Goal: Transaction & Acquisition: Purchase product/service

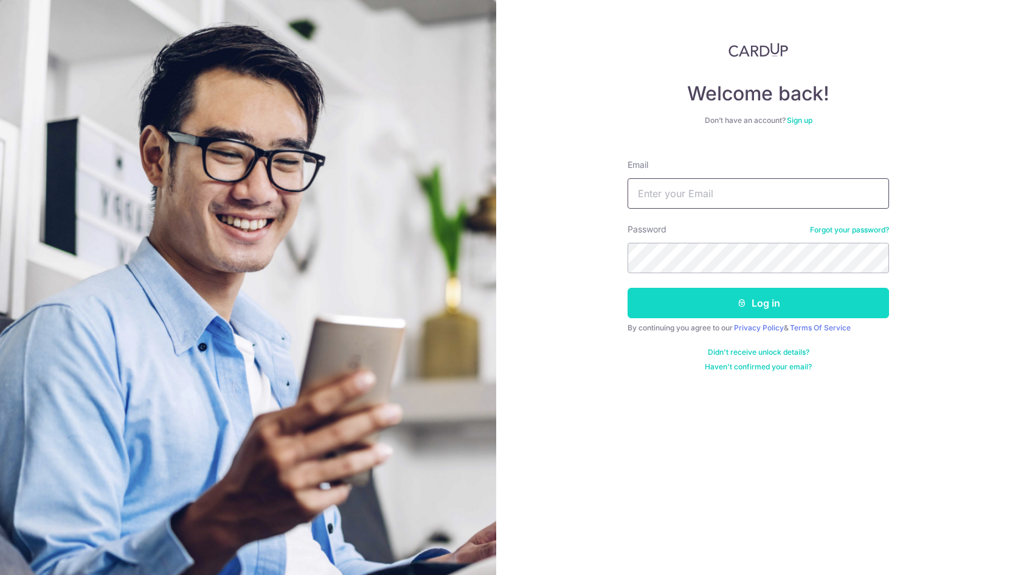
type input "[EMAIL_ADDRESS][DOMAIN_NAME]"
click at [747, 305] on button "Log in" at bounding box center [759, 303] width 262 height 30
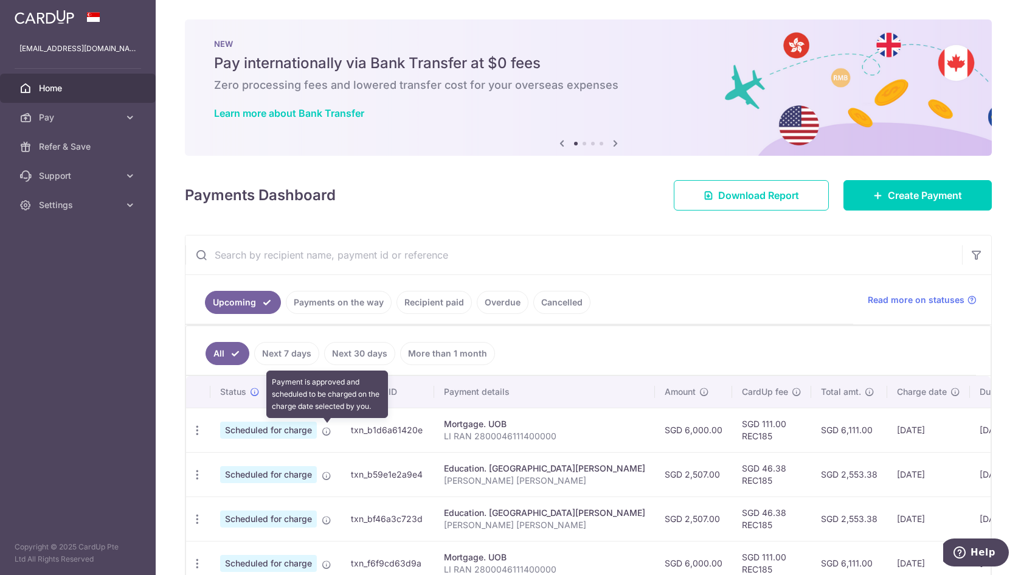
click at [325, 434] on icon at bounding box center [327, 431] width 10 height 10
click at [325, 430] on icon at bounding box center [327, 431] width 10 height 10
click at [196, 430] on icon "button" at bounding box center [197, 430] width 13 height 13
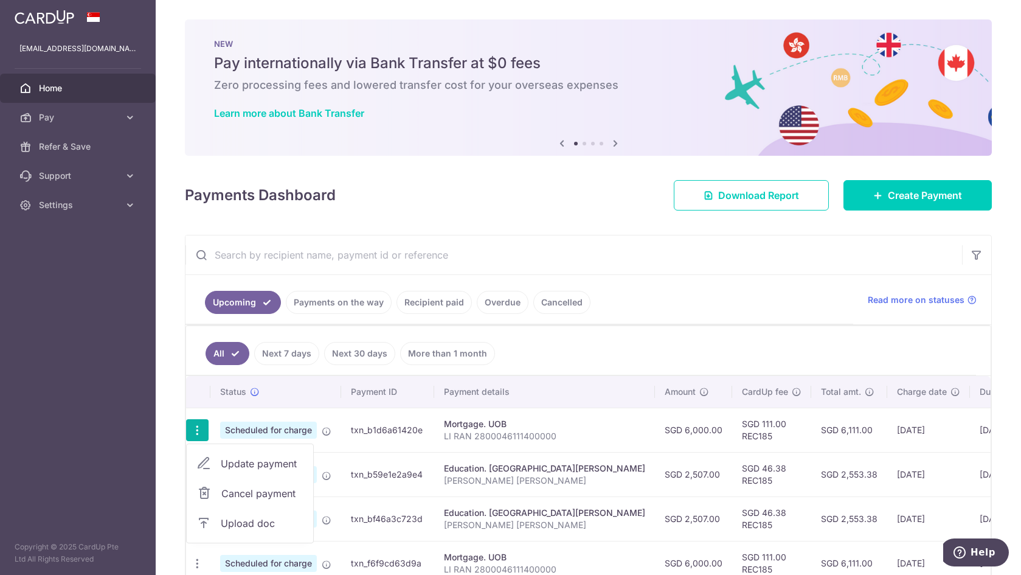
click at [249, 457] on span "Update payment" at bounding box center [262, 463] width 83 height 15
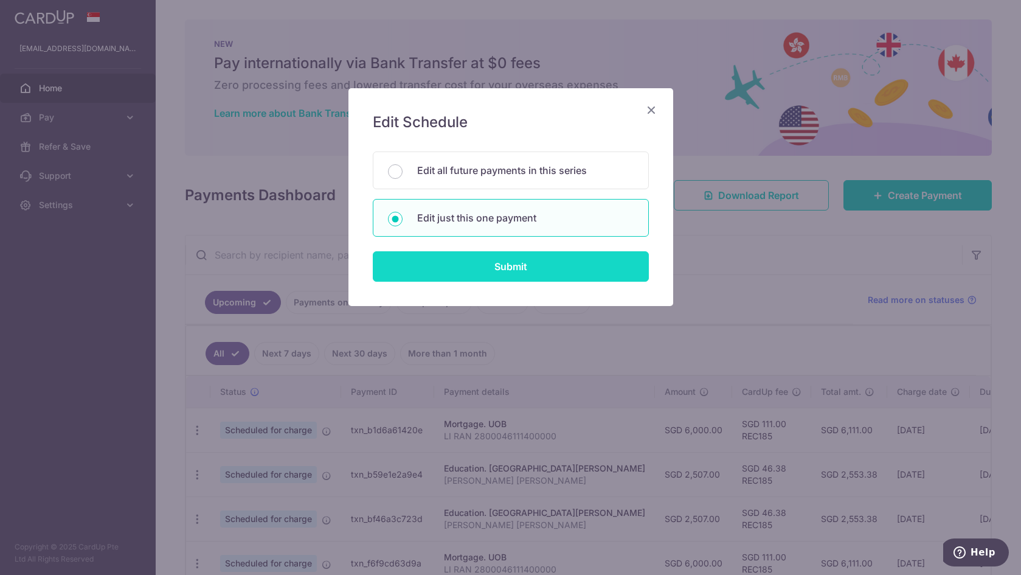
click at [557, 263] on input "Submit" at bounding box center [511, 266] width 276 height 30
radio input "true"
type input "6,000.00"
type input "30/10/2025"
type input "LI RAN 2800046111400000"
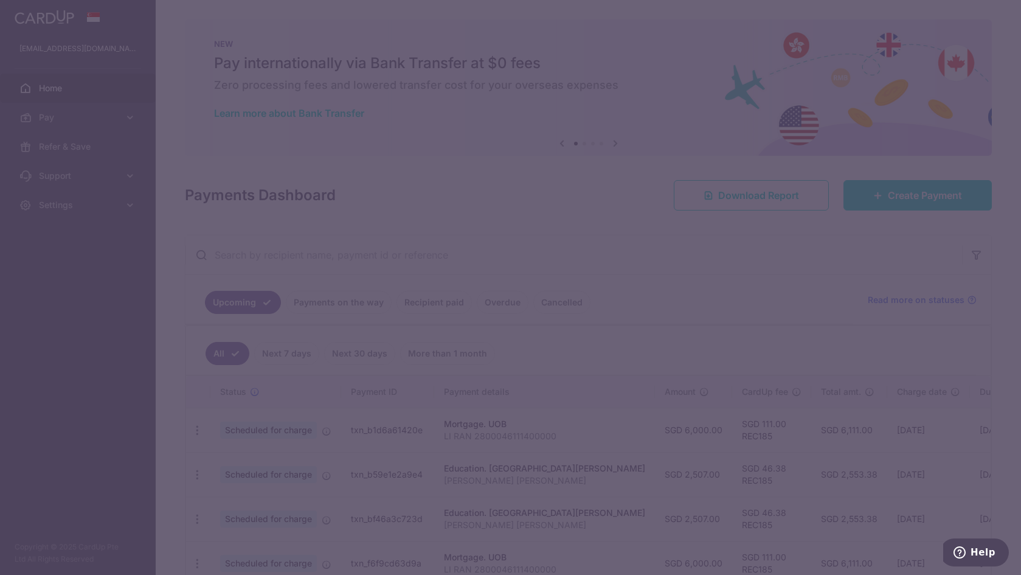
type input "REC185"
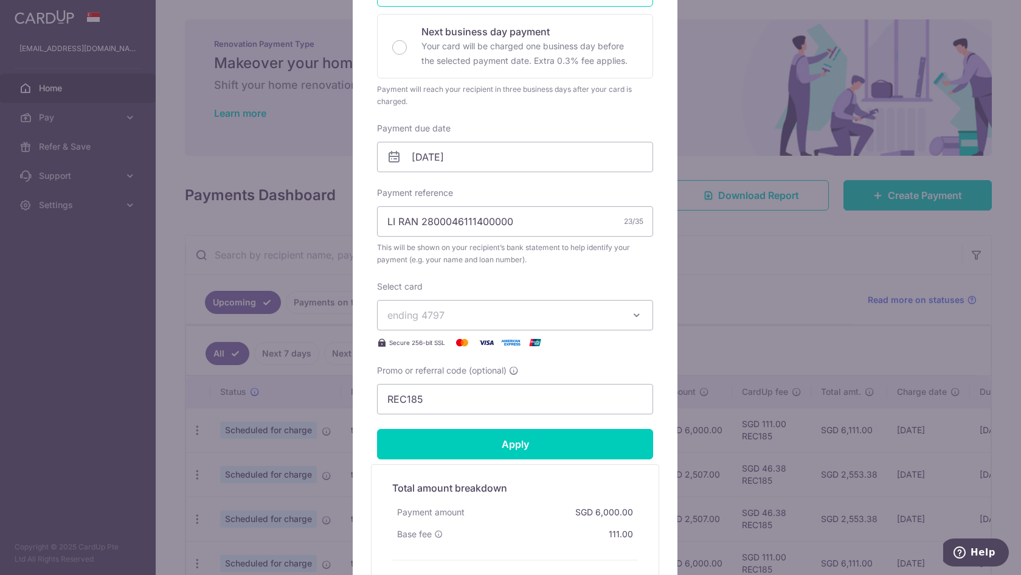
scroll to position [350, 0]
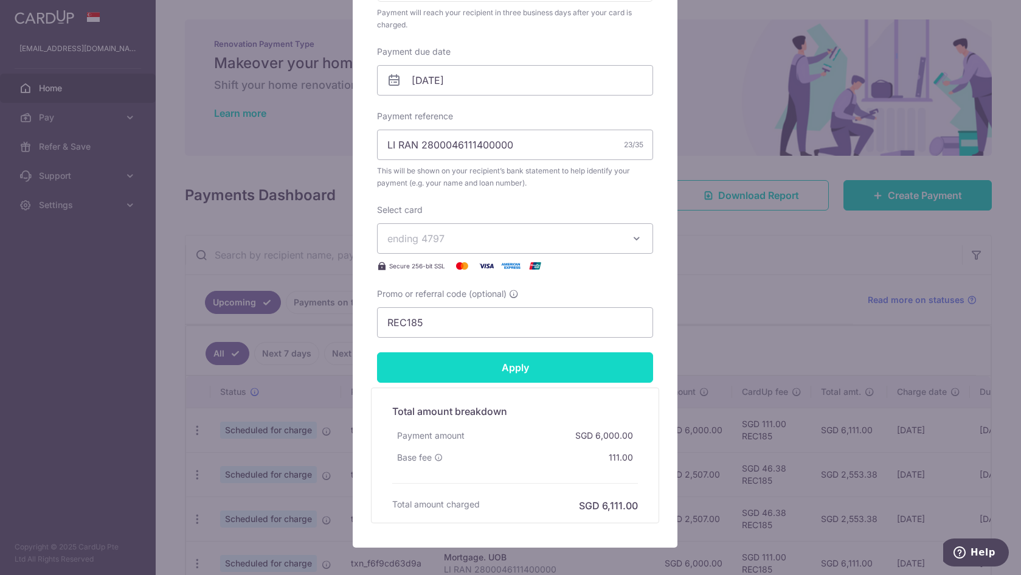
click at [595, 369] on input "Apply" at bounding box center [515, 367] width 276 height 30
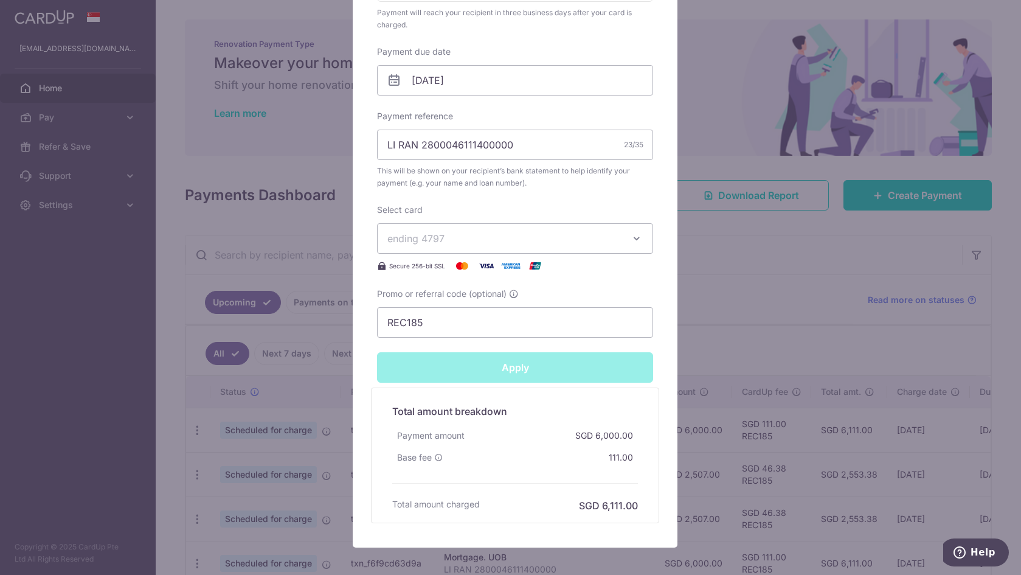
type input "Successfully Applied"
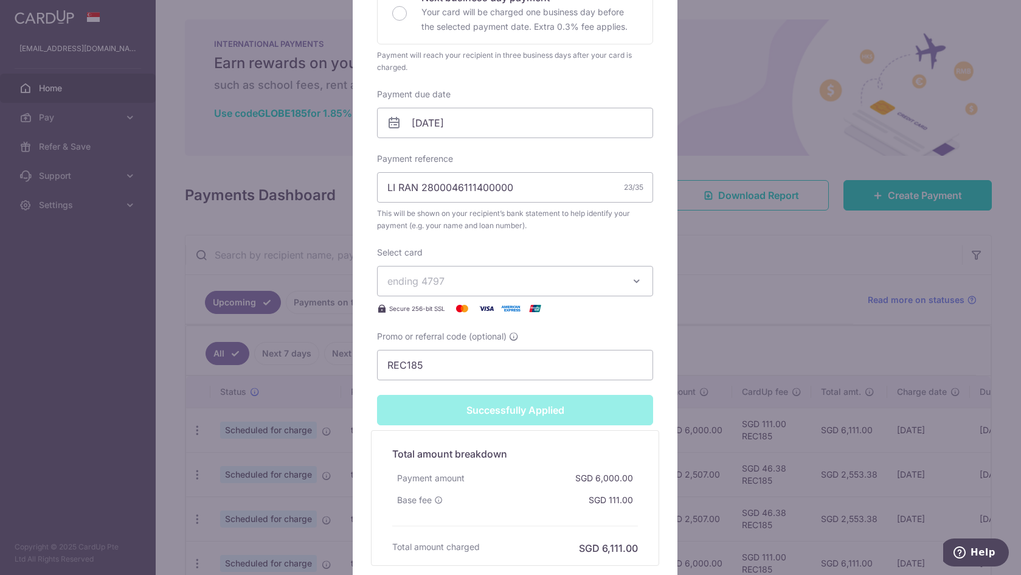
click at [791, 257] on div "Edit payment By clicking apply, you will make changes to all payments to UOB sc…" at bounding box center [510, 287] width 1021 height 575
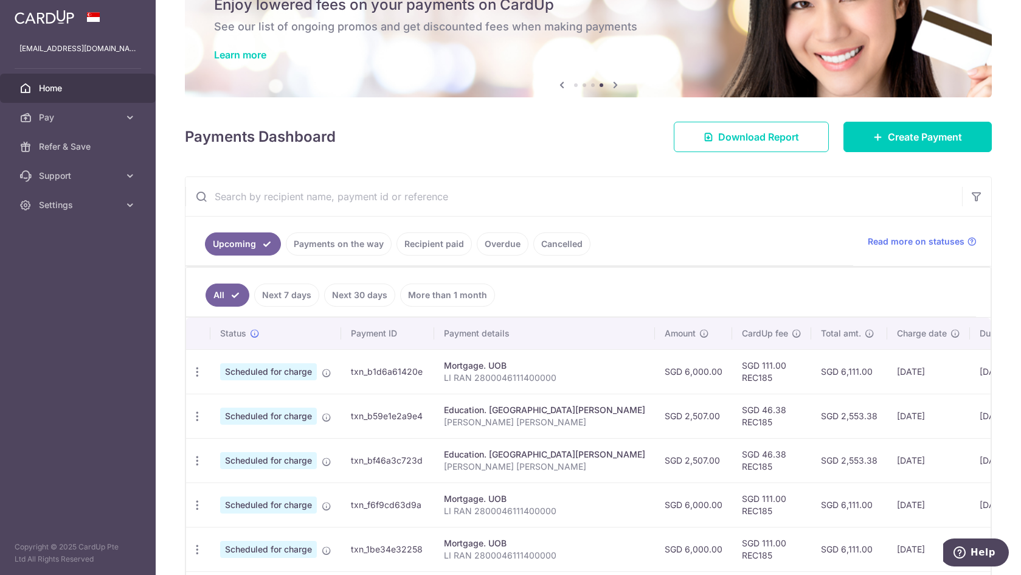
scroll to position [10, 0]
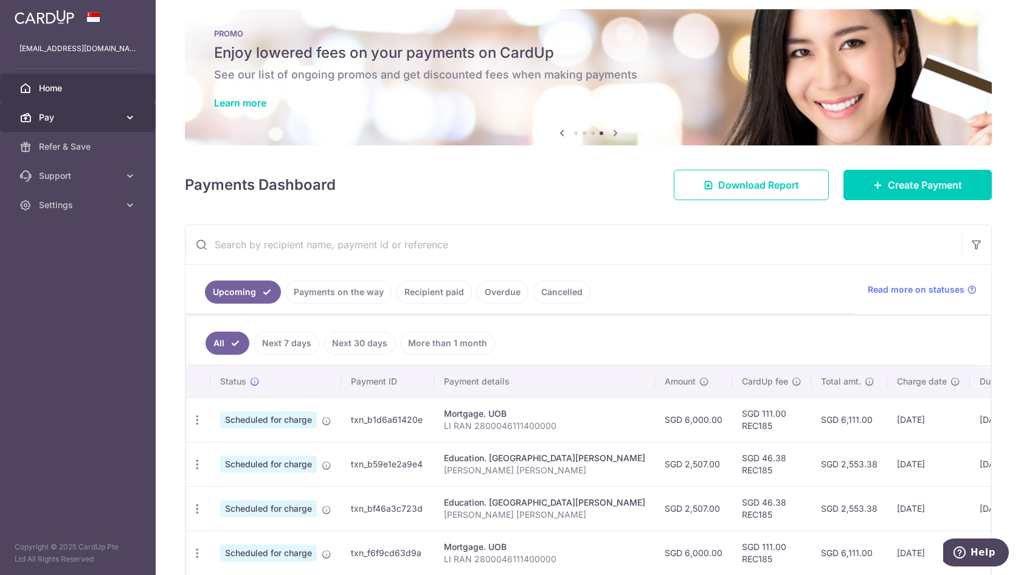
click at [102, 113] on span "Pay" at bounding box center [79, 117] width 80 height 12
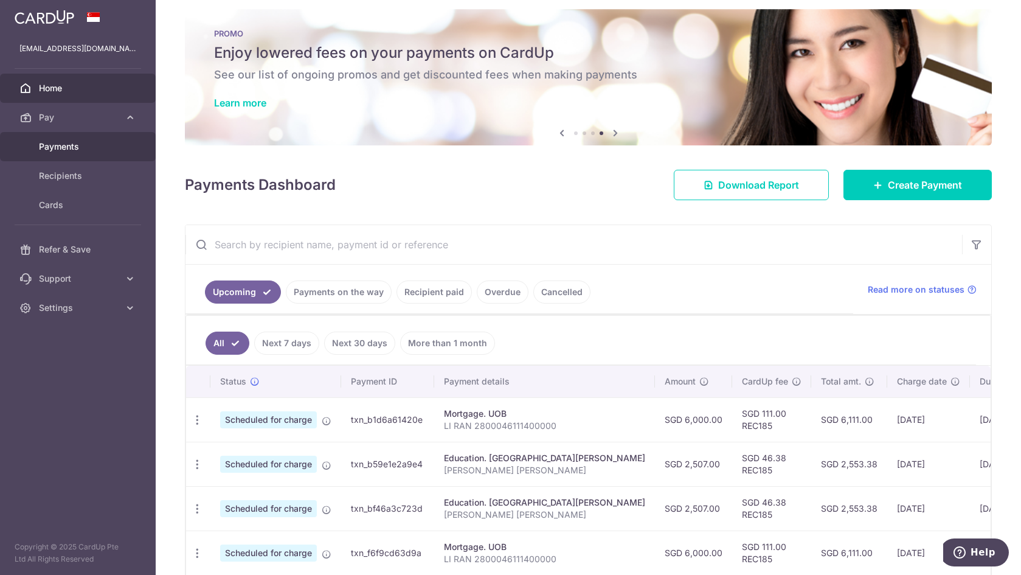
click at [107, 142] on span "Payments" at bounding box center [79, 146] width 80 height 12
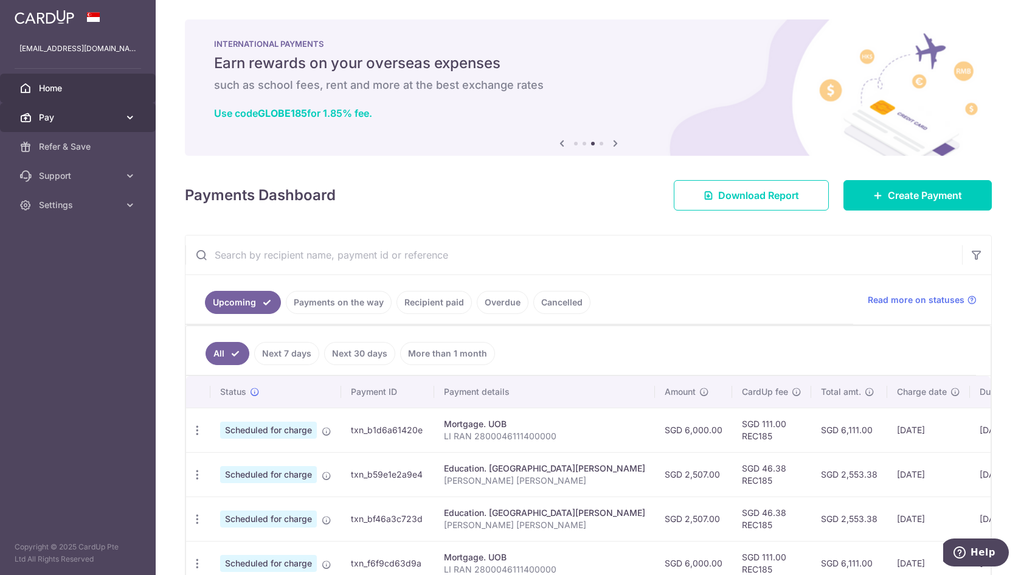
click at [95, 111] on span "Pay" at bounding box center [79, 117] width 80 height 12
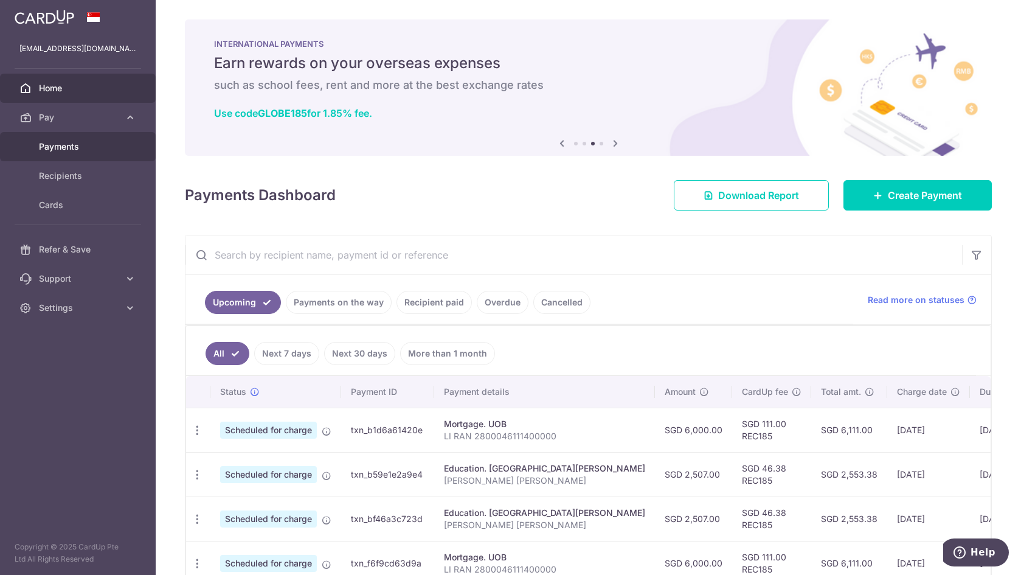
click at [89, 144] on span "Payments" at bounding box center [79, 146] width 80 height 12
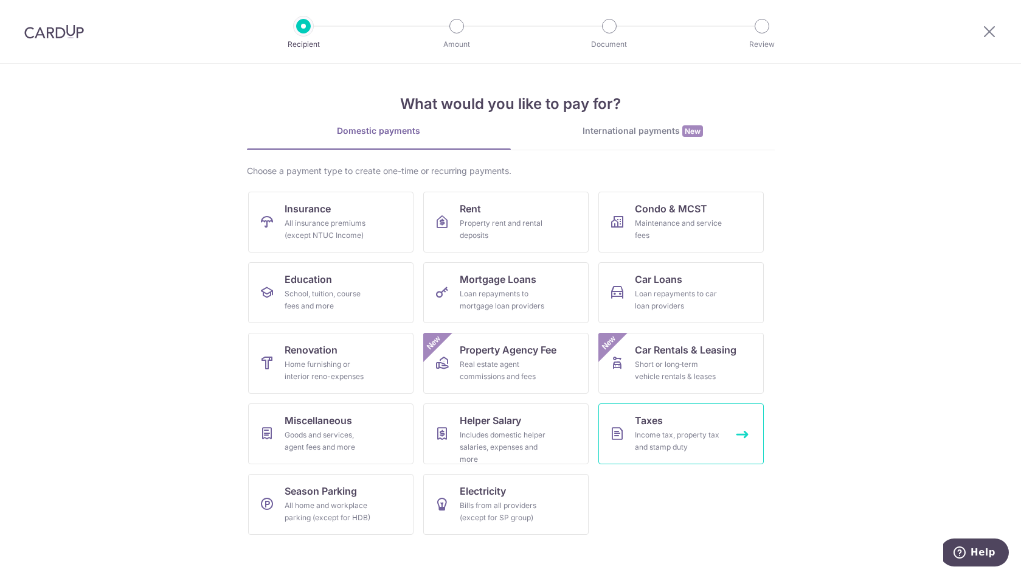
click at [709, 423] on link "Taxes Income tax, property tax and stamp duty" at bounding box center [680, 433] width 165 height 61
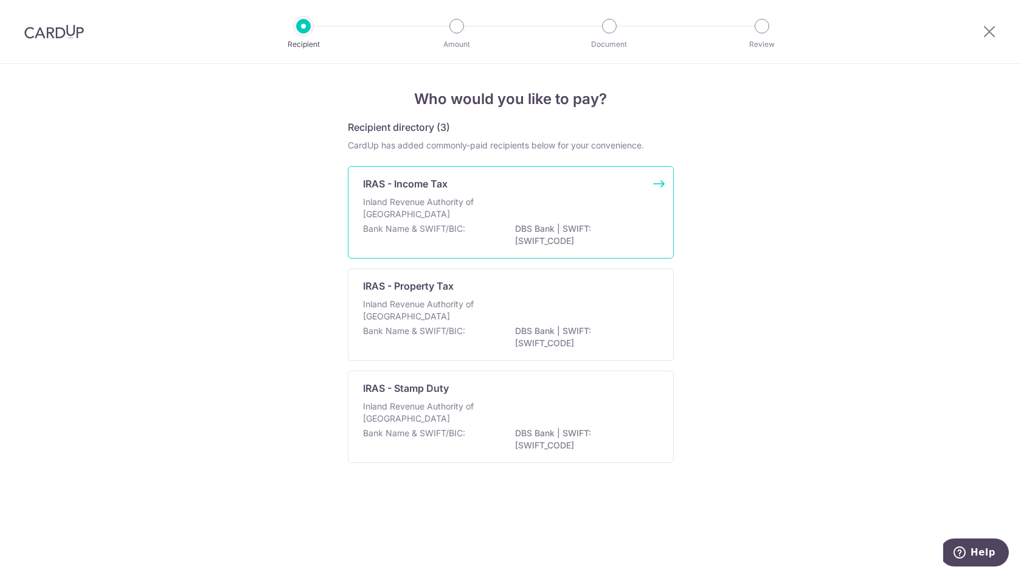
click at [494, 217] on div "Inland Revenue Authority of [GEOGRAPHIC_DATA]" at bounding box center [511, 209] width 296 height 27
